Goal: Transaction & Acquisition: Subscribe to service/newsletter

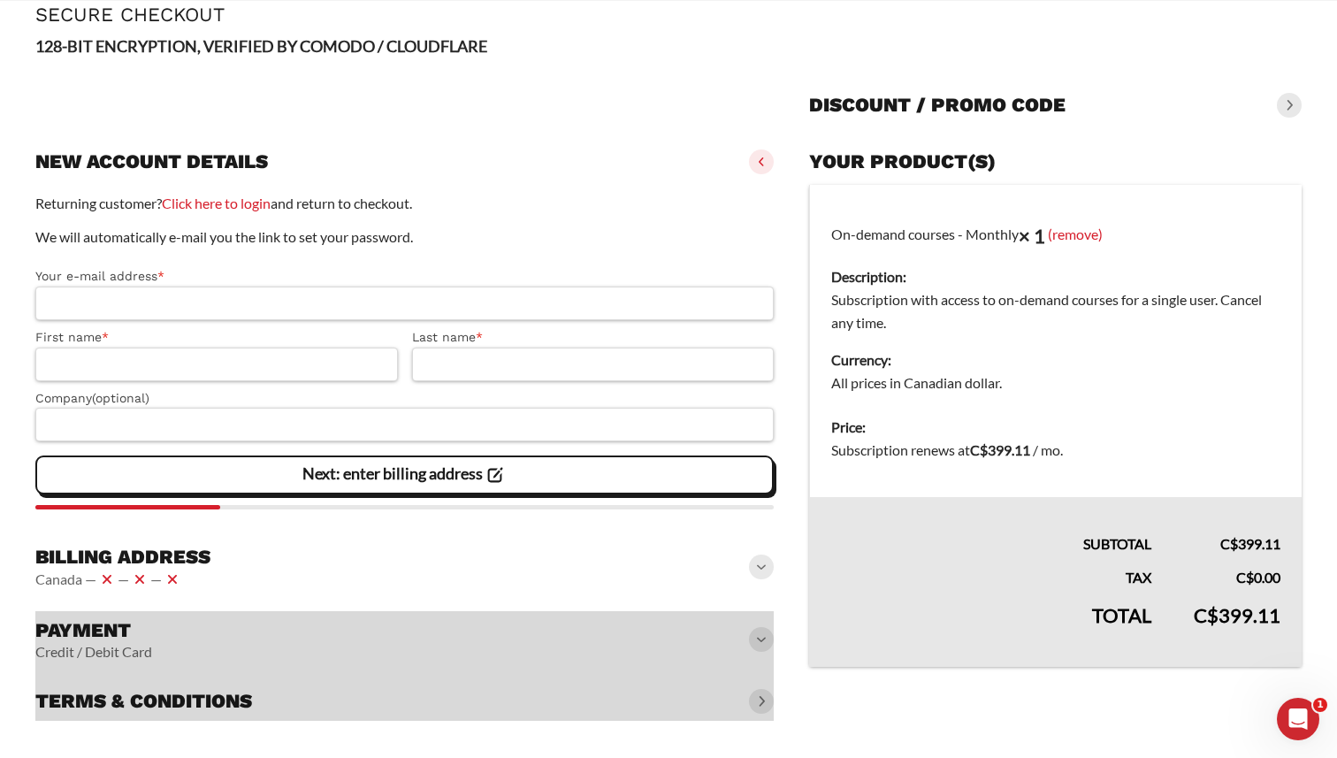
scroll to position [103, 0]
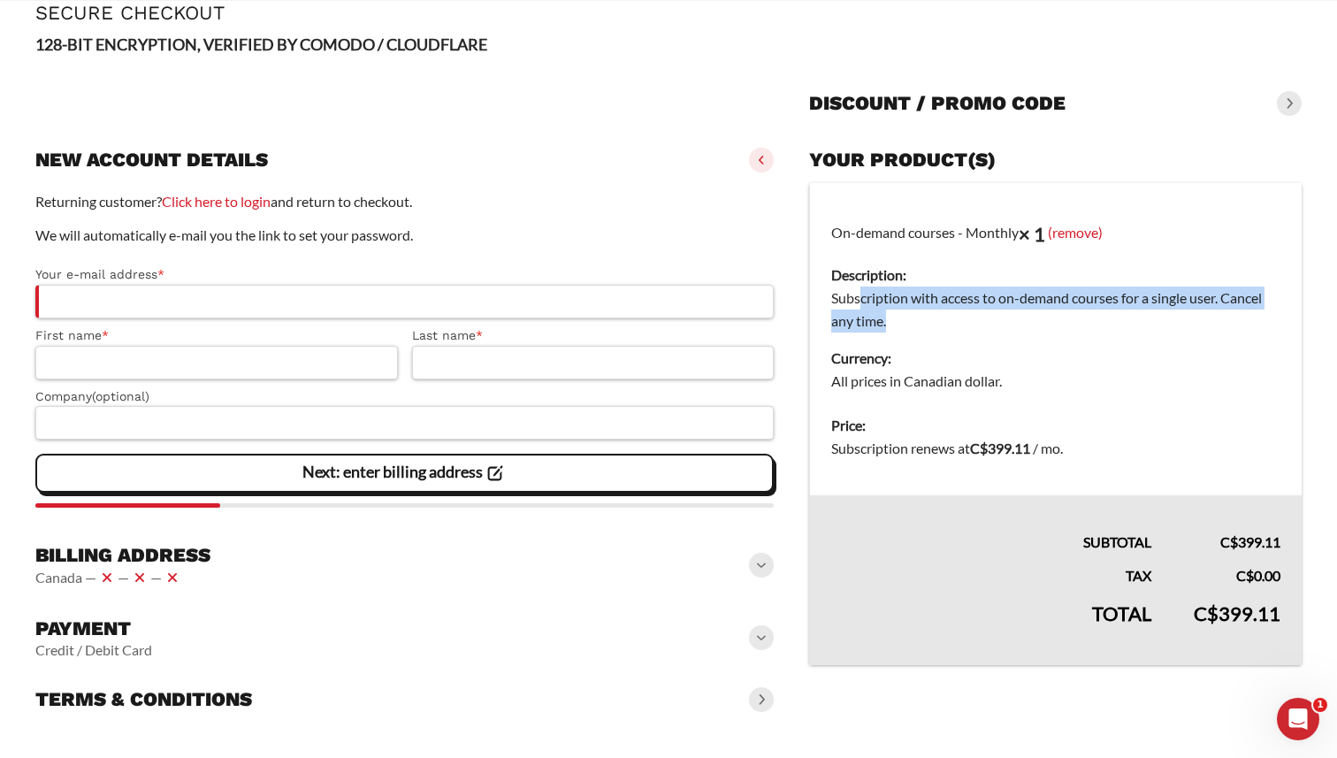
drag, startPoint x: 860, startPoint y: 294, endPoint x: 912, endPoint y: 318, distance: 57.7
click at [912, 318] on dd "Subscription with access to on-demand courses for a single user. Cancel any tim…" at bounding box center [1055, 309] width 449 height 46
drag, startPoint x: 948, startPoint y: 318, endPoint x: 830, endPoint y: 301, distance: 118.9
click at [831, 301] on dd "Subscription with access to on-demand courses for a single user. Cancel any tim…" at bounding box center [1055, 309] width 449 height 46
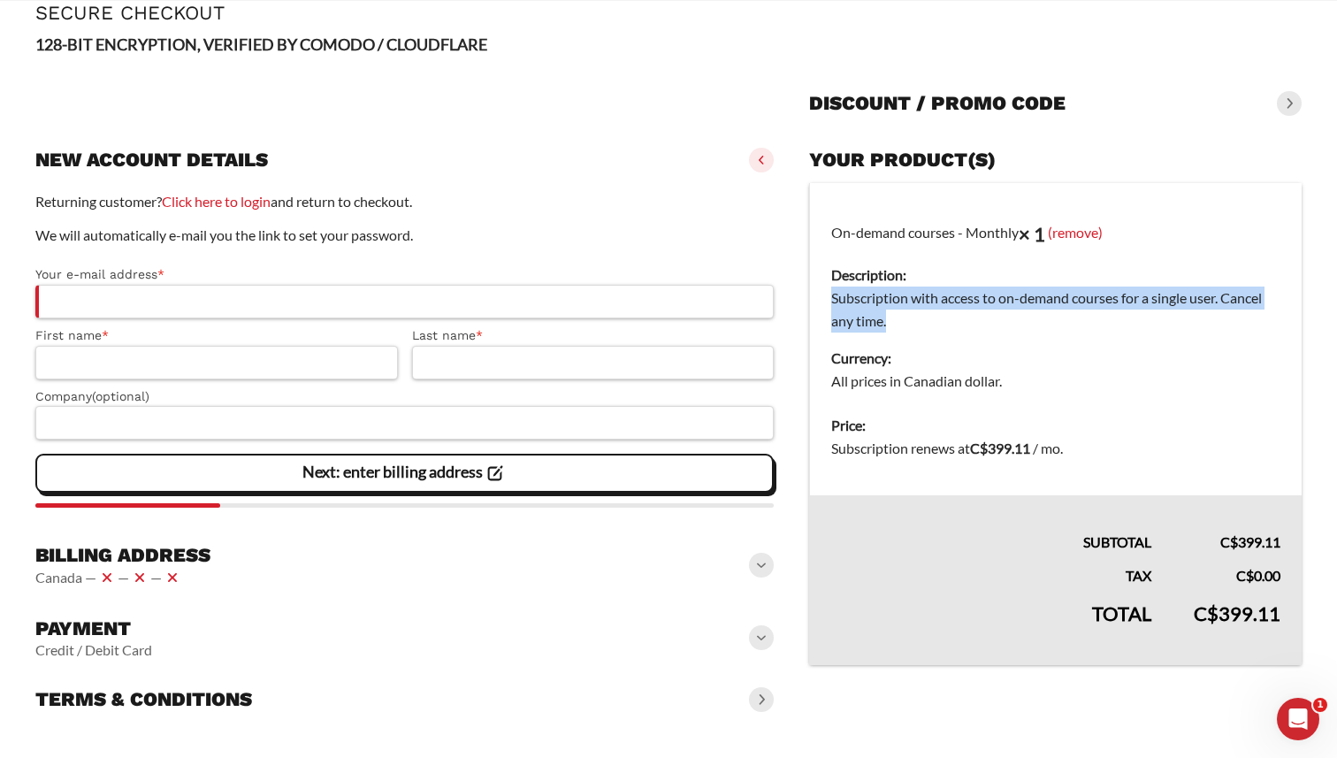
click at [831, 301] on dd "Subscription with access to on-demand courses for a single user. Cancel any tim…" at bounding box center [1055, 309] width 449 height 46
drag, startPoint x: 830, startPoint y: 301, endPoint x: 933, endPoint y: 325, distance: 105.5
click at [933, 325] on dd "Subscription with access to on-demand courses for a single user. Cancel any tim…" at bounding box center [1055, 309] width 449 height 46
drag, startPoint x: 949, startPoint y: 323, endPoint x: 852, endPoint y: 301, distance: 99.7
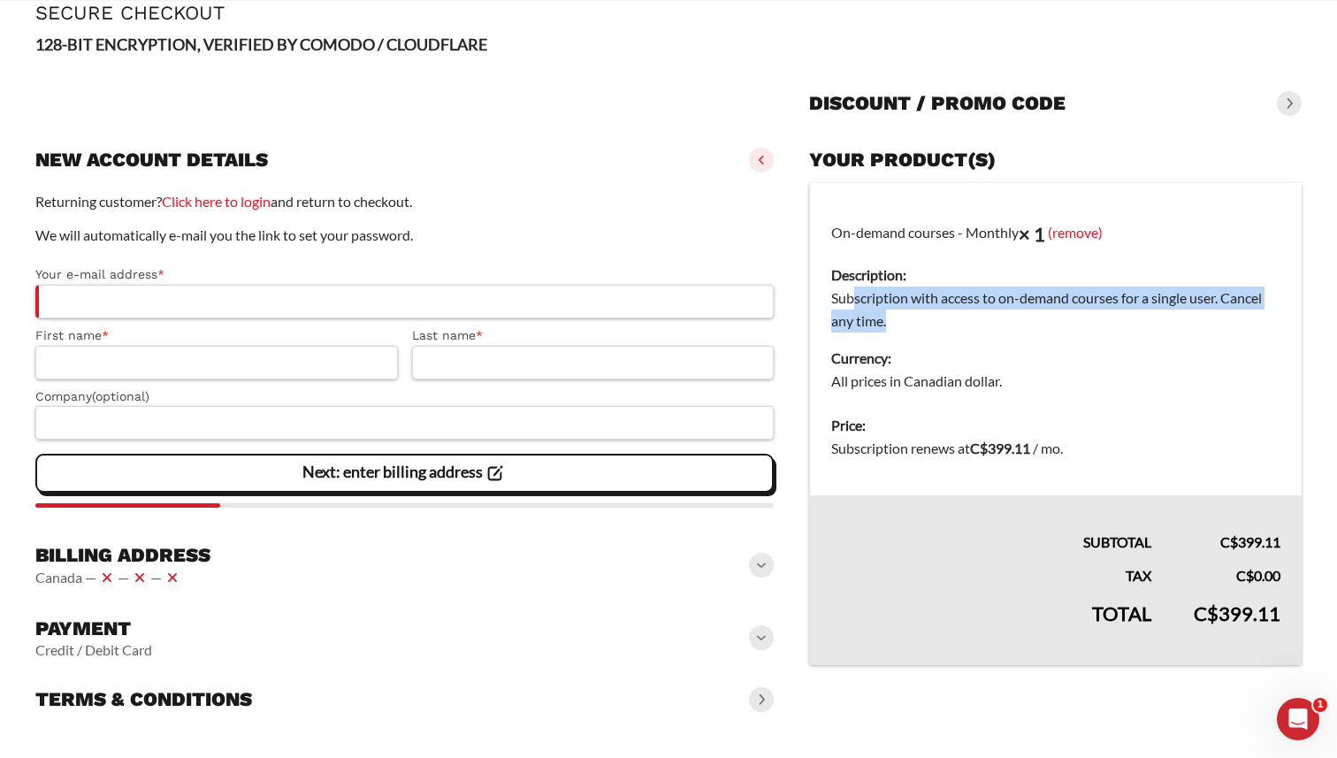
click at [852, 301] on dd "Subscription with access to on-demand courses for a single user. Cancel any tim…" at bounding box center [1055, 309] width 449 height 46
drag, startPoint x: 836, startPoint y: 303, endPoint x: 920, endPoint y: 314, distance: 84.7
click at [920, 314] on dd "Subscription with access to on-demand courses for a single user. Cancel any tim…" at bounding box center [1055, 309] width 449 height 46
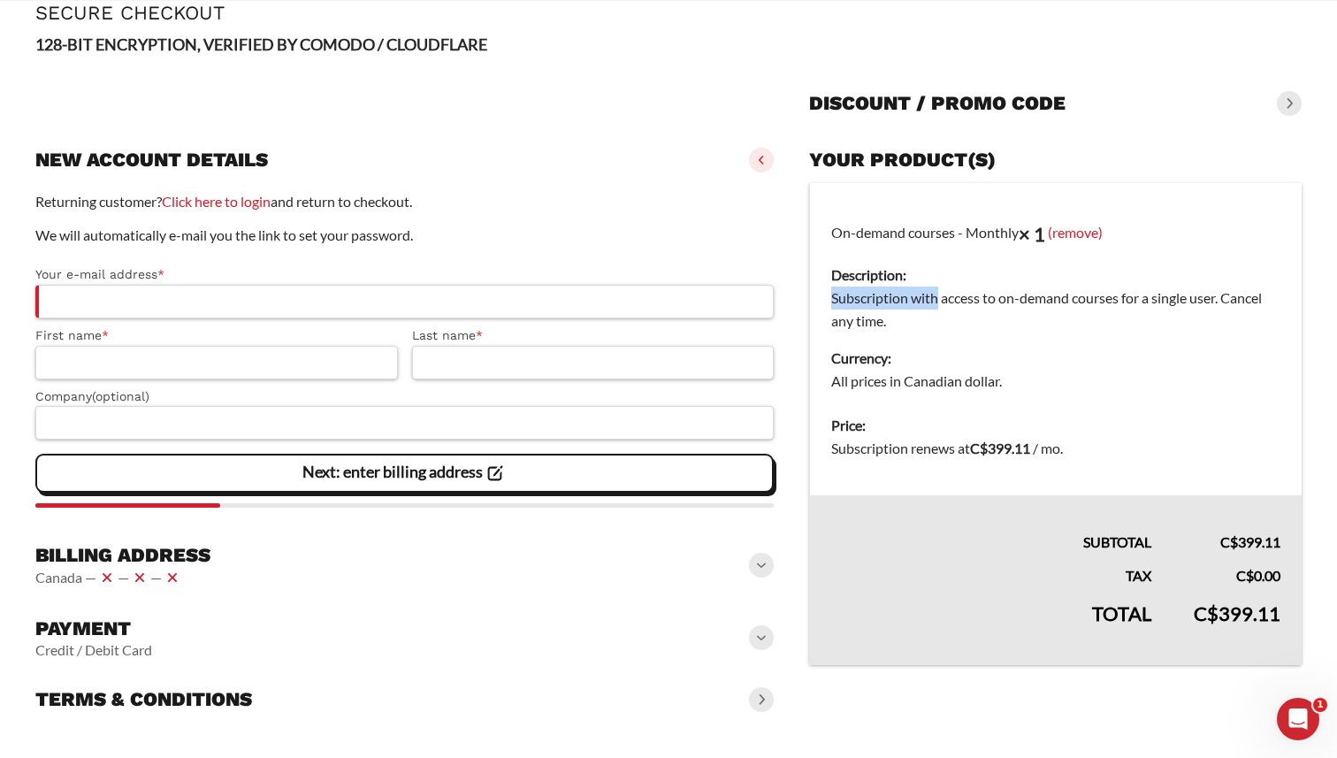
drag, startPoint x: 936, startPoint y: 303, endPoint x: 821, endPoint y: 290, distance: 115.7
click at [821, 290] on td "On-demand courses - Monthly × 1 (remove) Description: Subscription with access …" at bounding box center [1056, 293] width 492 height 221
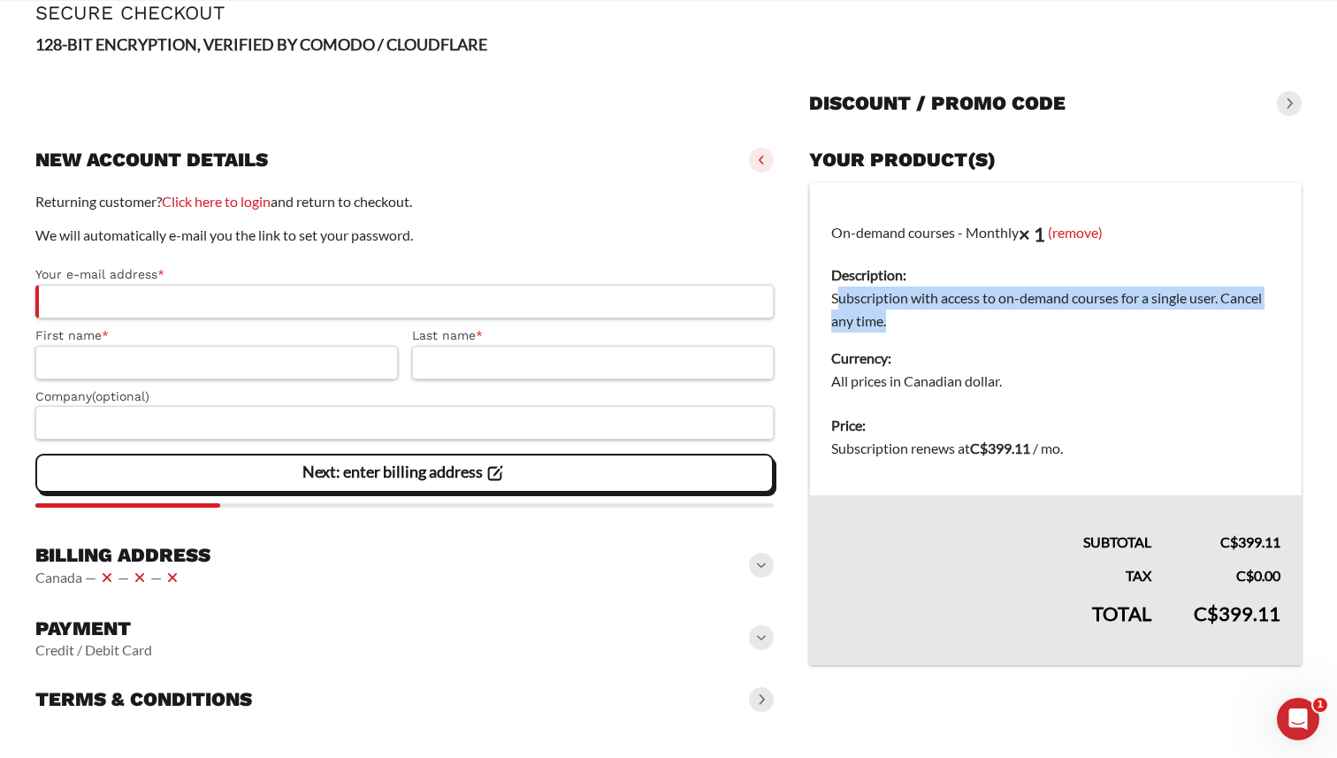
drag, startPoint x: 891, startPoint y: 322, endPoint x: 835, endPoint y: 289, distance: 65.4
click at [835, 289] on dd "Subscription with access to on-demand courses for a single user. Cancel any tim…" at bounding box center [1055, 309] width 449 height 46
drag, startPoint x: 839, startPoint y: 289, endPoint x: 904, endPoint y: 321, distance: 72.8
click at [904, 321] on dd "Subscription with access to on-demand courses for a single user. Cancel any tim…" at bounding box center [1055, 309] width 449 height 46
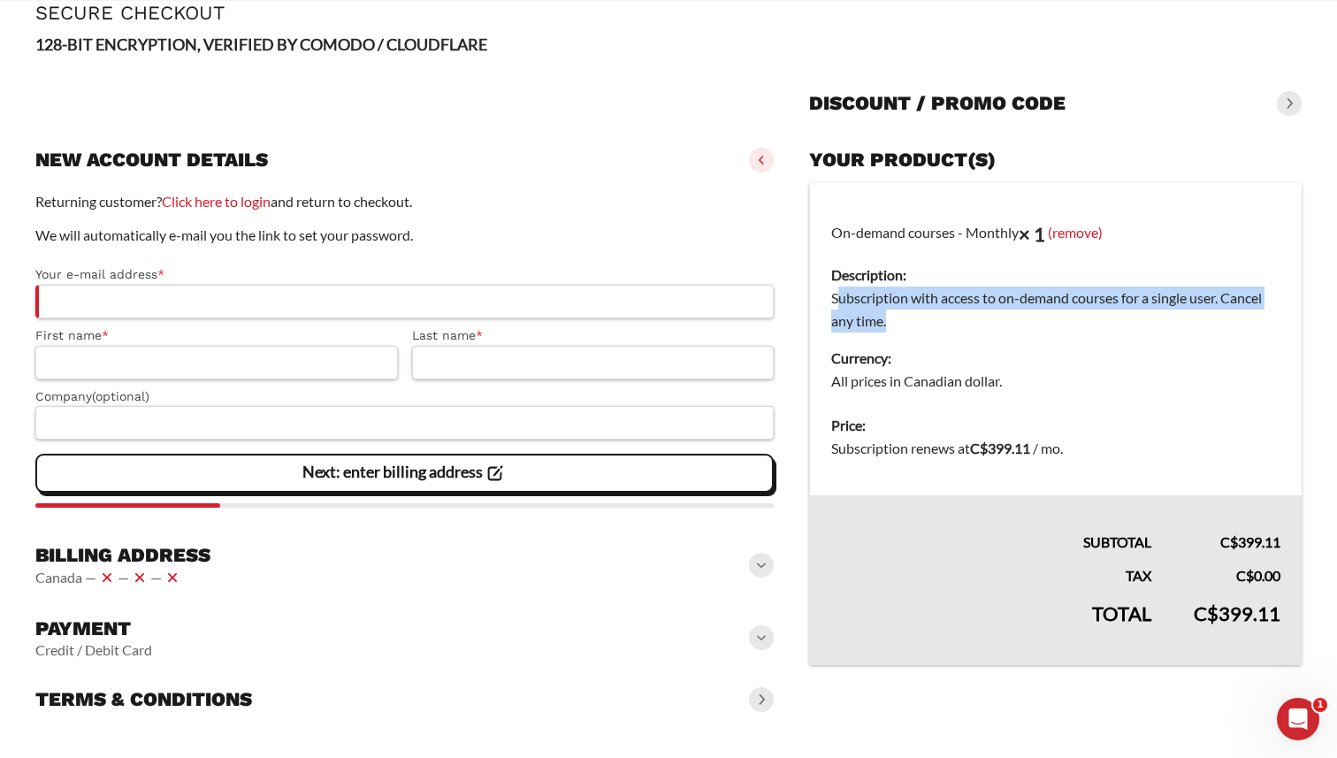
click at [904, 321] on dd "Subscription with access to on-demand courses for a single user. Cancel any tim…" at bounding box center [1055, 309] width 449 height 46
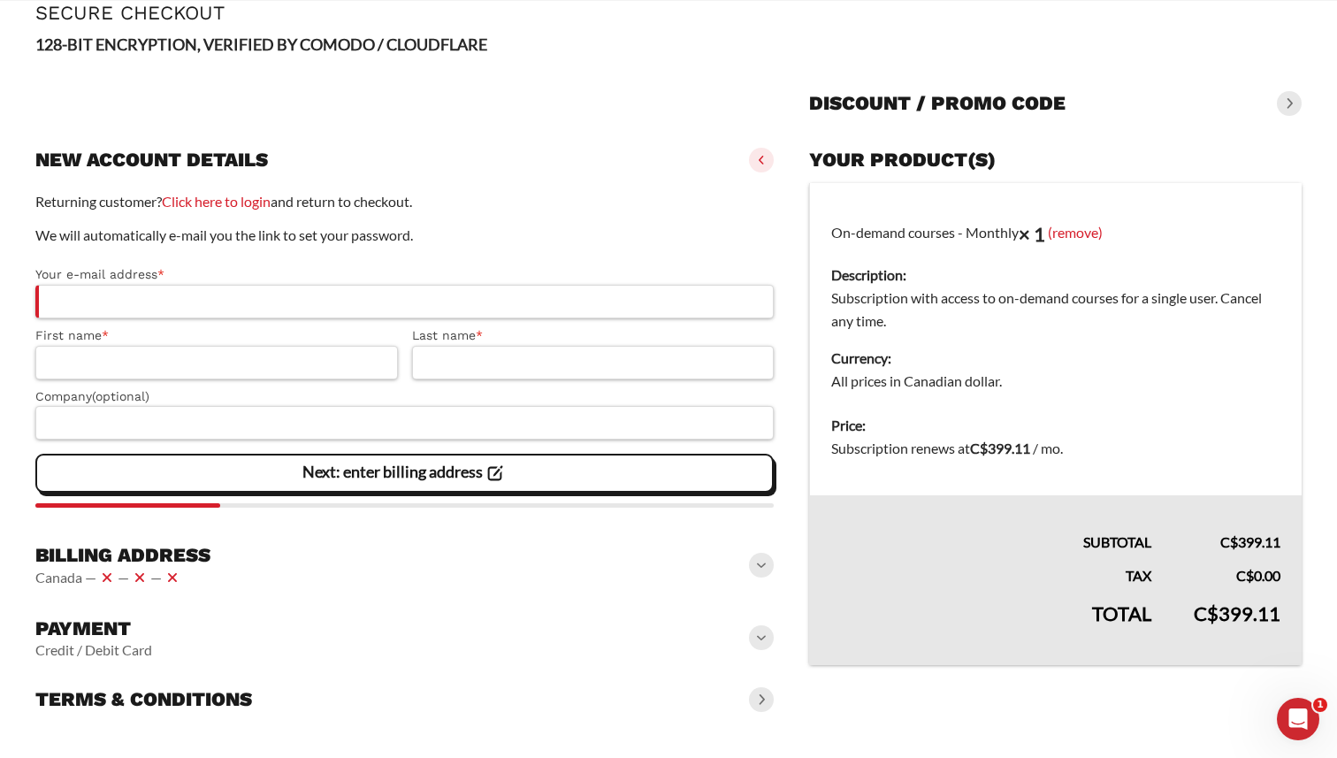
scroll to position [0, 0]
